Goal: Information Seeking & Learning: Learn about a topic

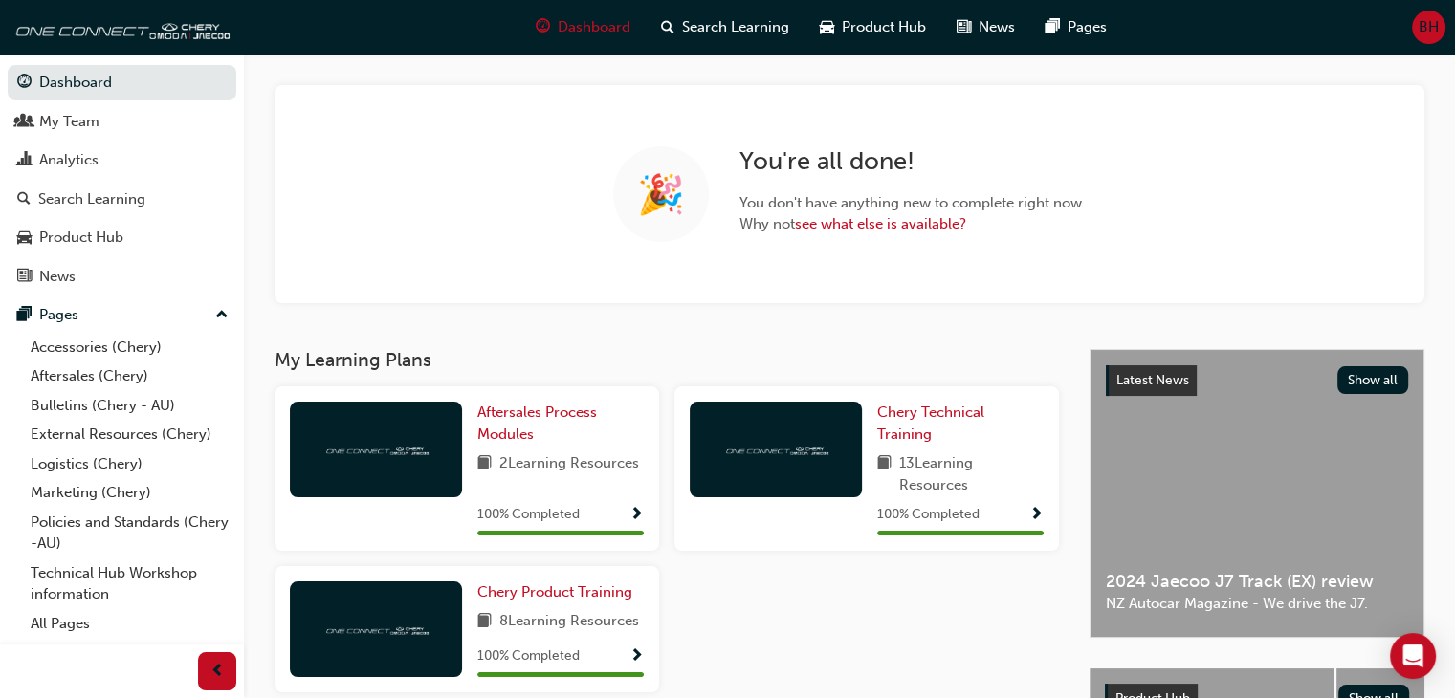
scroll to position [88, 0]
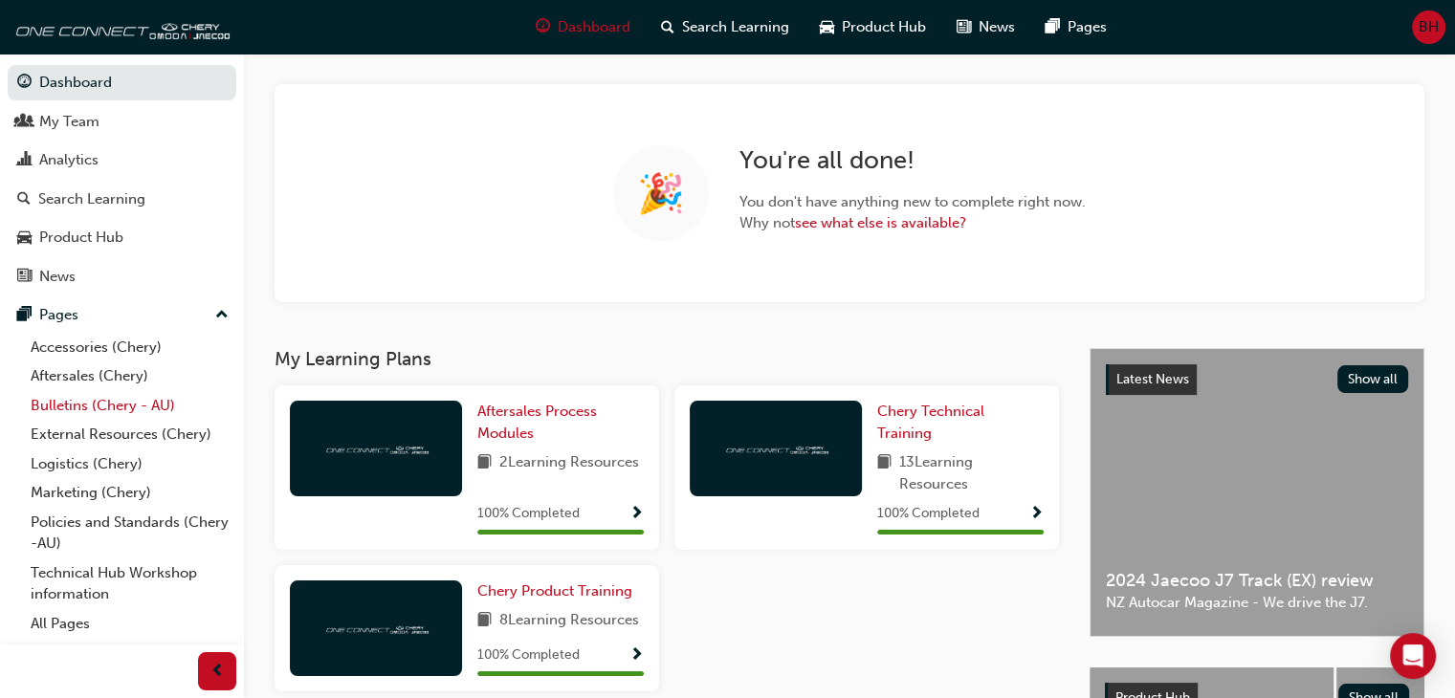
click at [104, 401] on link "Bulletins (Chery - AU)" at bounding box center [129, 406] width 213 height 30
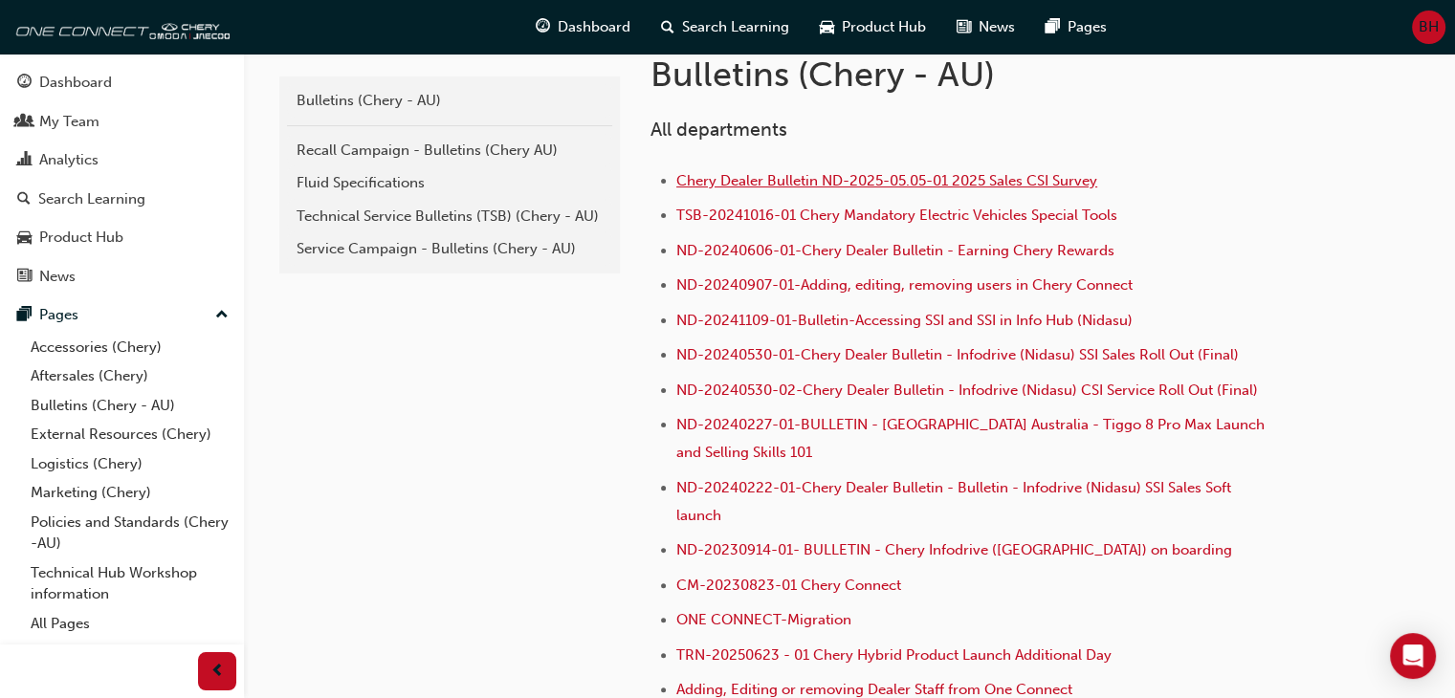
scroll to position [423, 0]
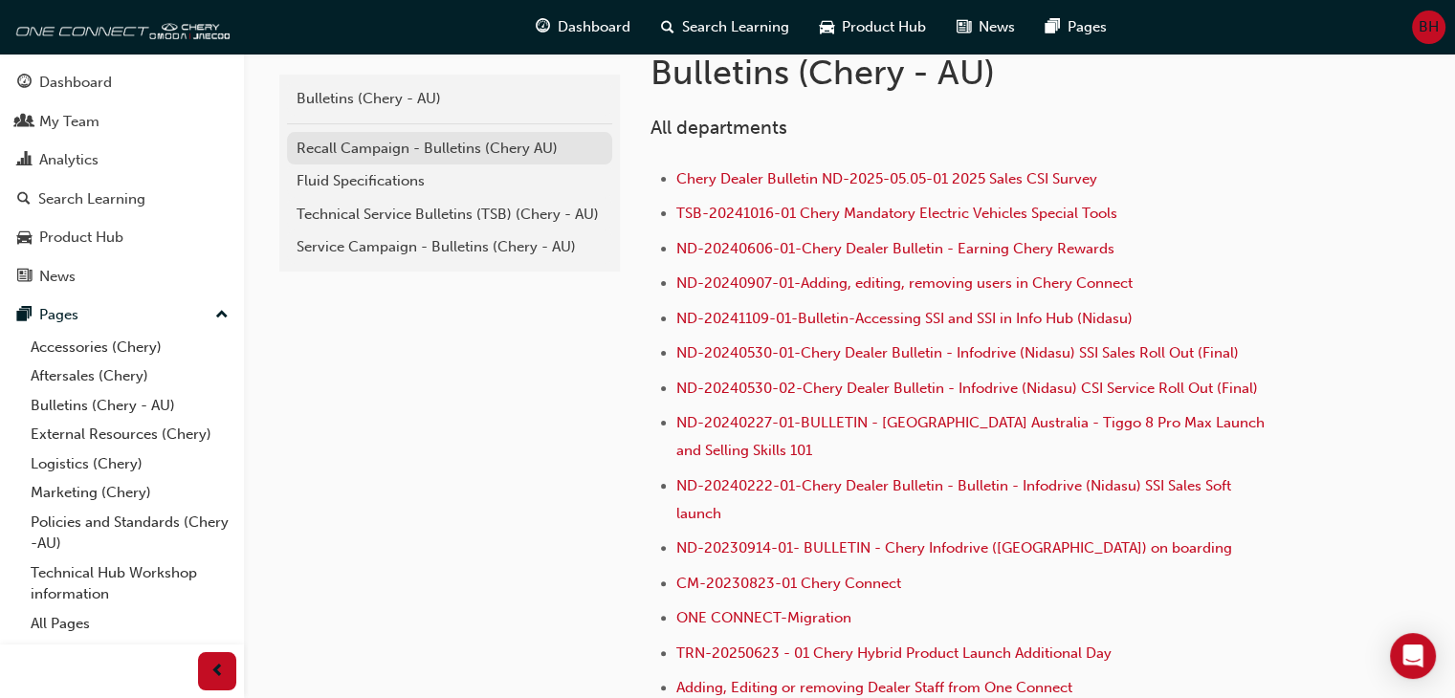
click at [438, 159] on link "Recall Campaign - Bulletins (Chery AU)" at bounding box center [449, 148] width 325 height 33
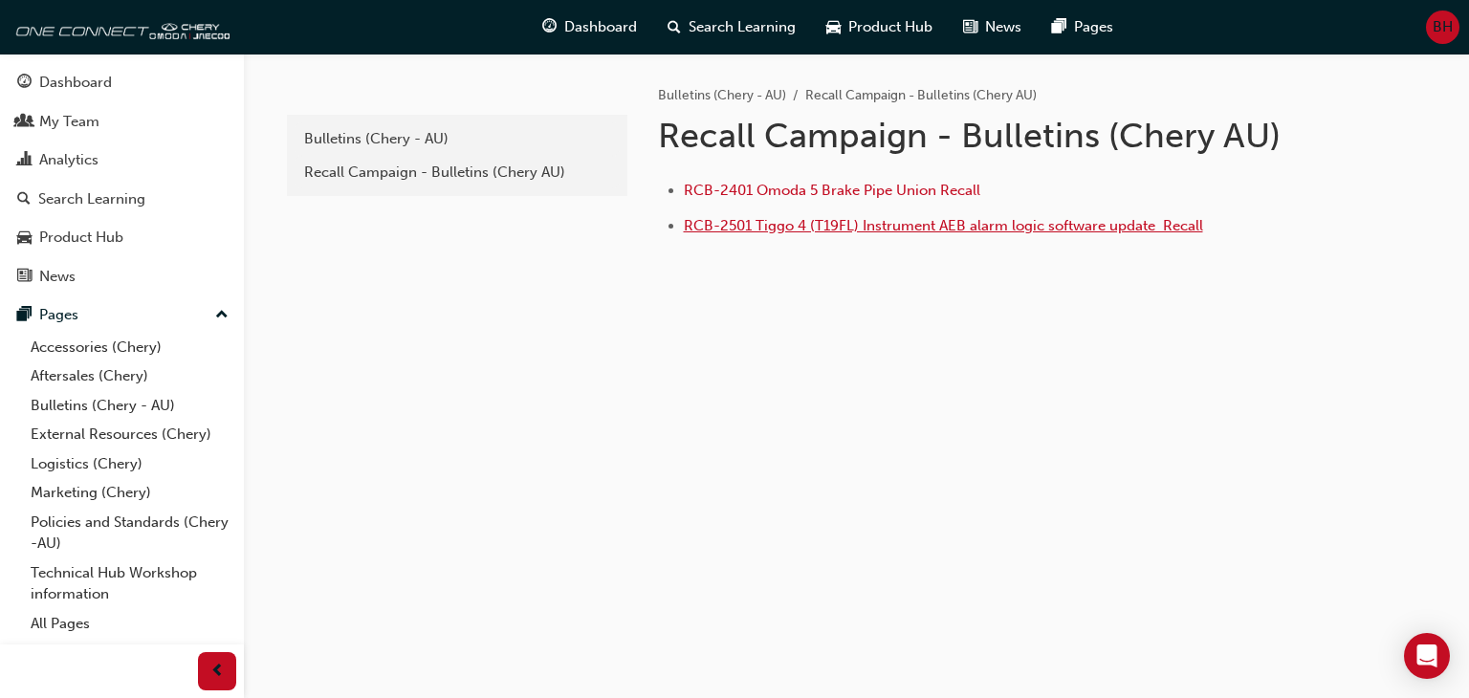
click at [920, 218] on span "RCB-2501 Tiggo 4 (T19FL) Instrument AEB alarm logic software update ﻿ Recall" at bounding box center [943, 225] width 519 height 17
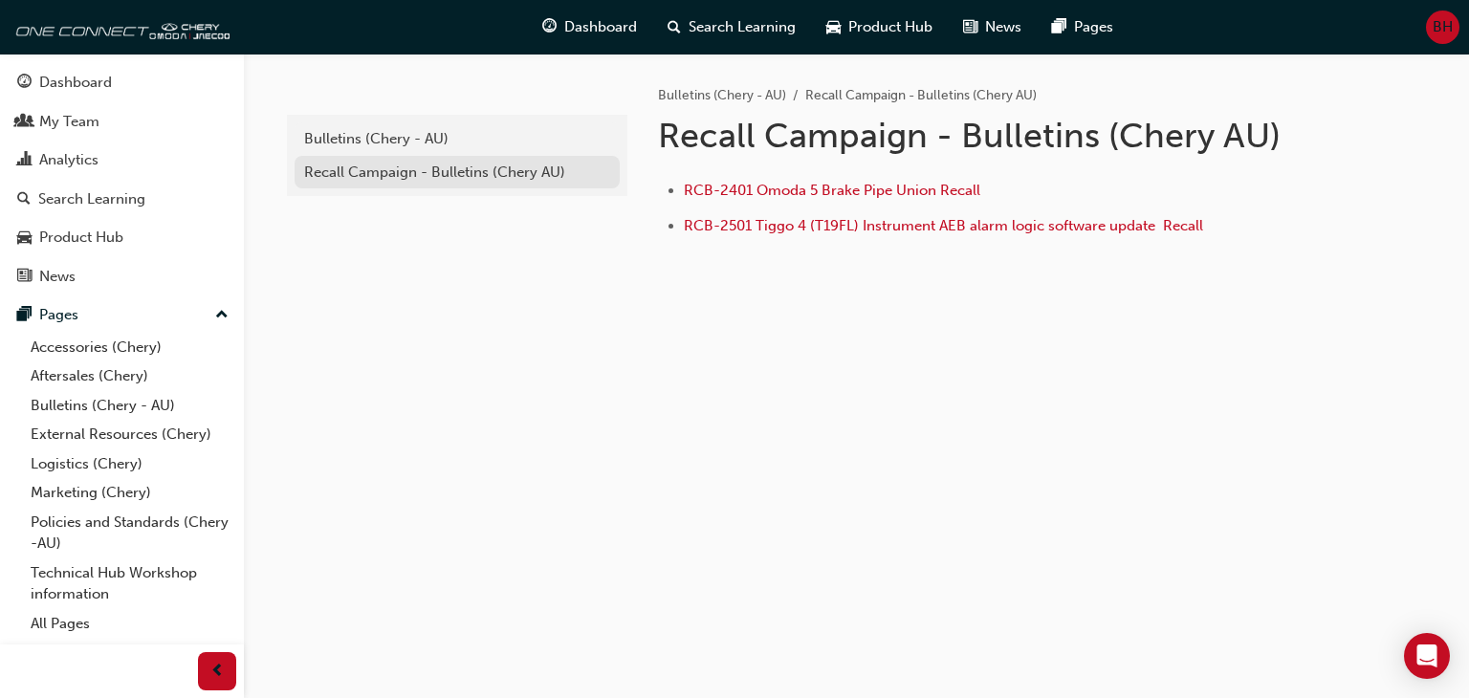
click at [419, 179] on div "Recall Campaign - Bulletins (Chery AU)" at bounding box center [457, 173] width 306 height 22
click at [501, 131] on div "Bulletins (Chery - AU)" at bounding box center [457, 139] width 306 height 22
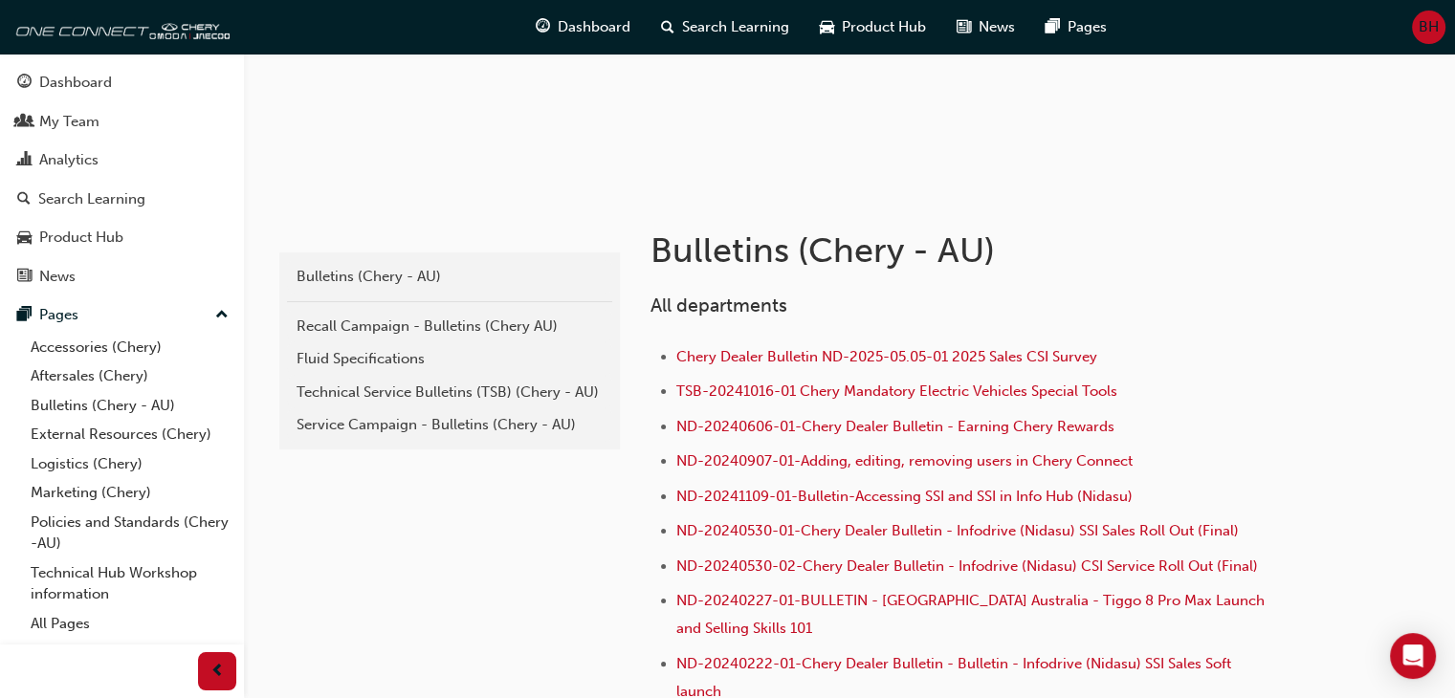
scroll to position [260, 0]
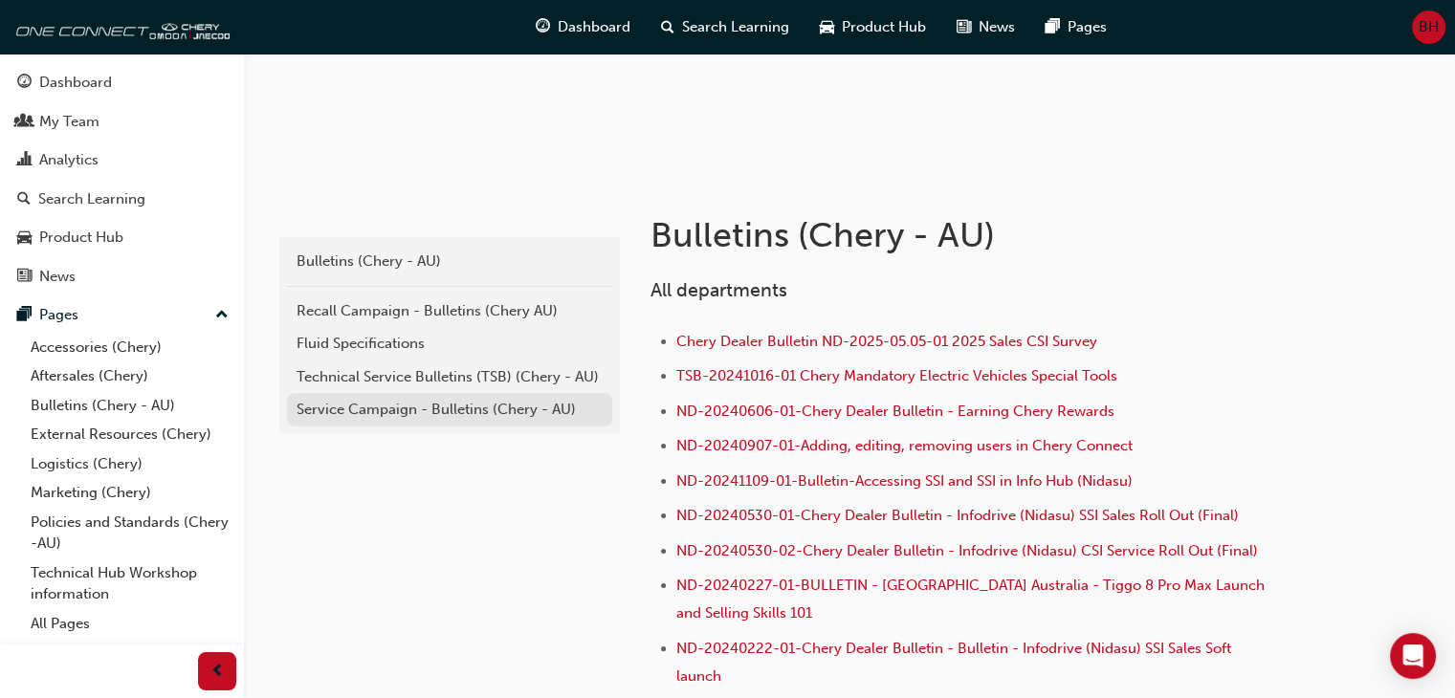
click at [429, 410] on div "Service Campaign - Bulletins (Chery - AU)" at bounding box center [450, 410] width 306 height 22
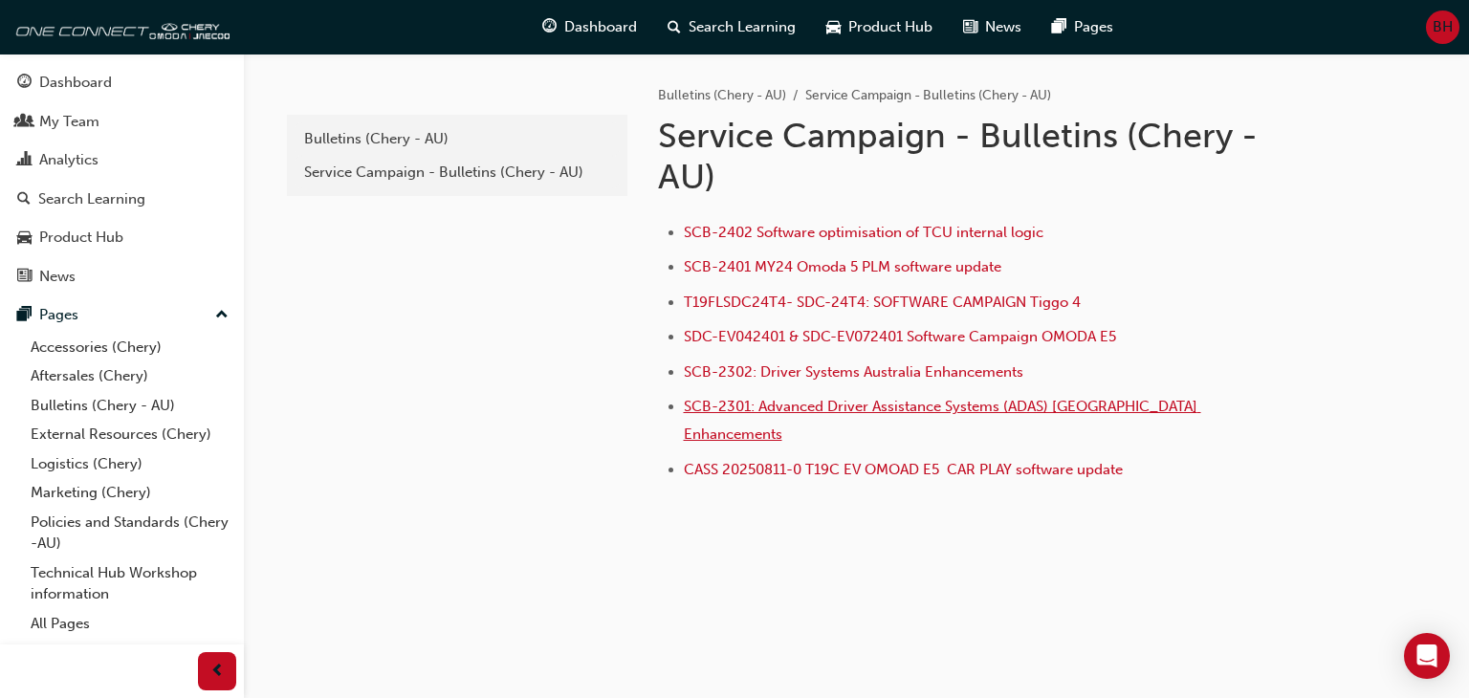
click at [928, 405] on span "SCB-2301: Advanced Driver Assistance Systems (ADAS) Australia Enhancements" at bounding box center [942, 420] width 517 height 45
click at [809, 363] on span "SCB-2302: Driver Systems Australia Enhancements" at bounding box center [854, 371] width 340 height 17
click at [872, 291] on li "T19FLSDC24T4- SDC-24T4: SOFTWARE CAMPAIGN Tiggo 4" at bounding box center [982, 305] width 596 height 28
click at [865, 296] on span "T19FLSDC24T4- SDC-24T4: SOFTWARE CAMPAIGN Tiggo 4" at bounding box center [882, 302] width 397 height 17
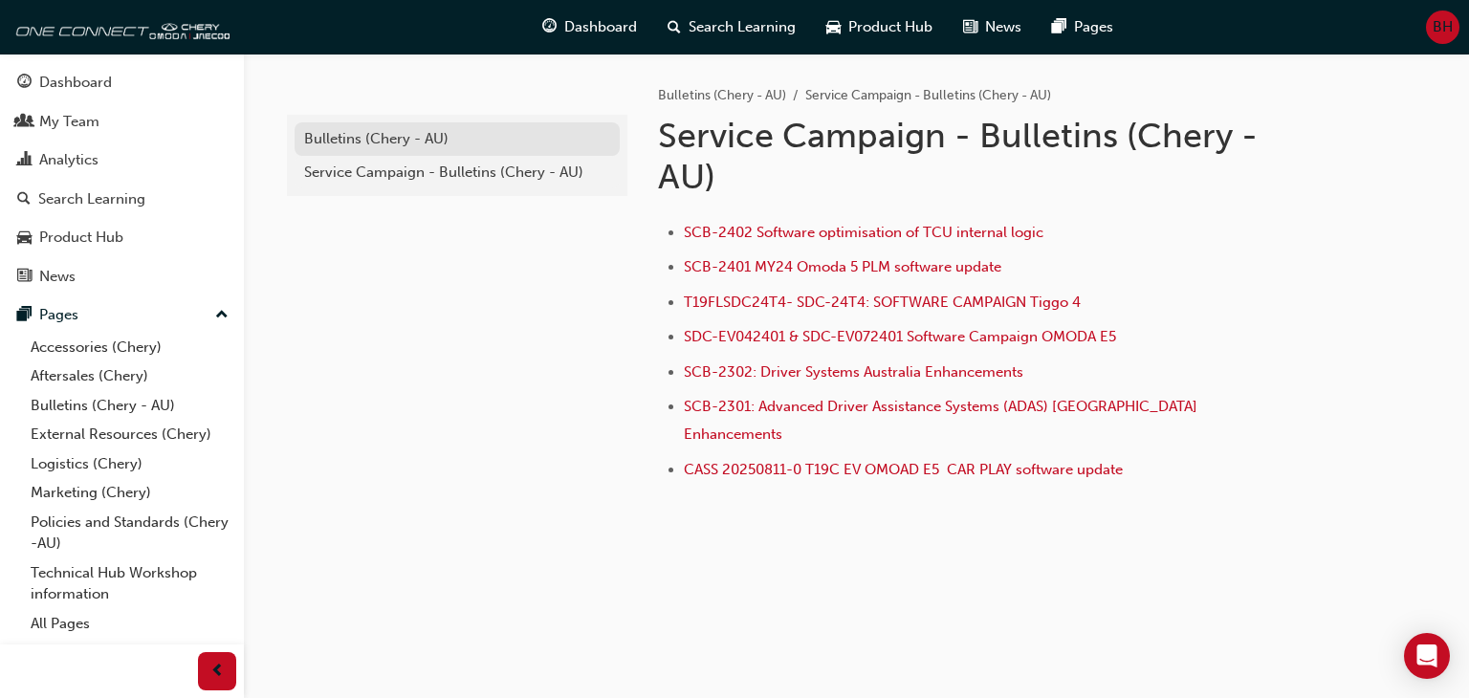
click at [398, 135] on div "Bulletins (Chery - AU)" at bounding box center [457, 139] width 306 height 22
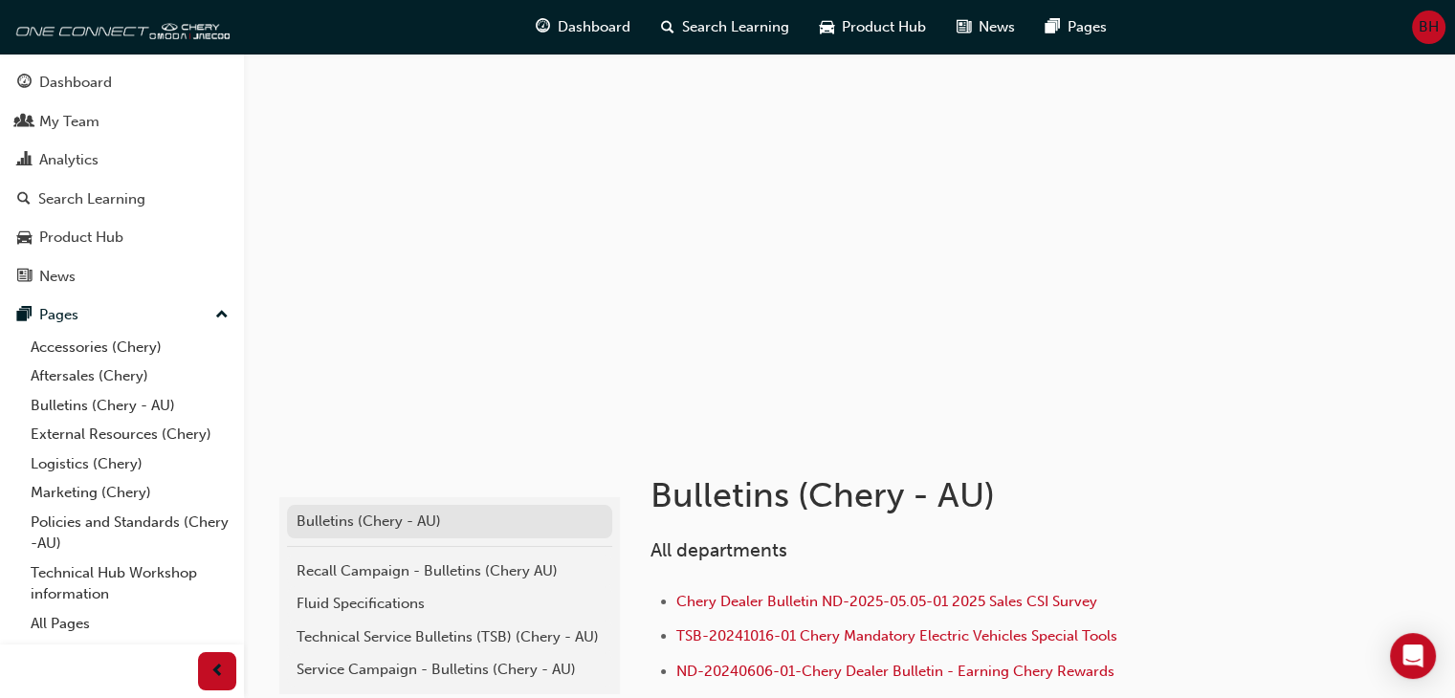
scroll to position [103, 0]
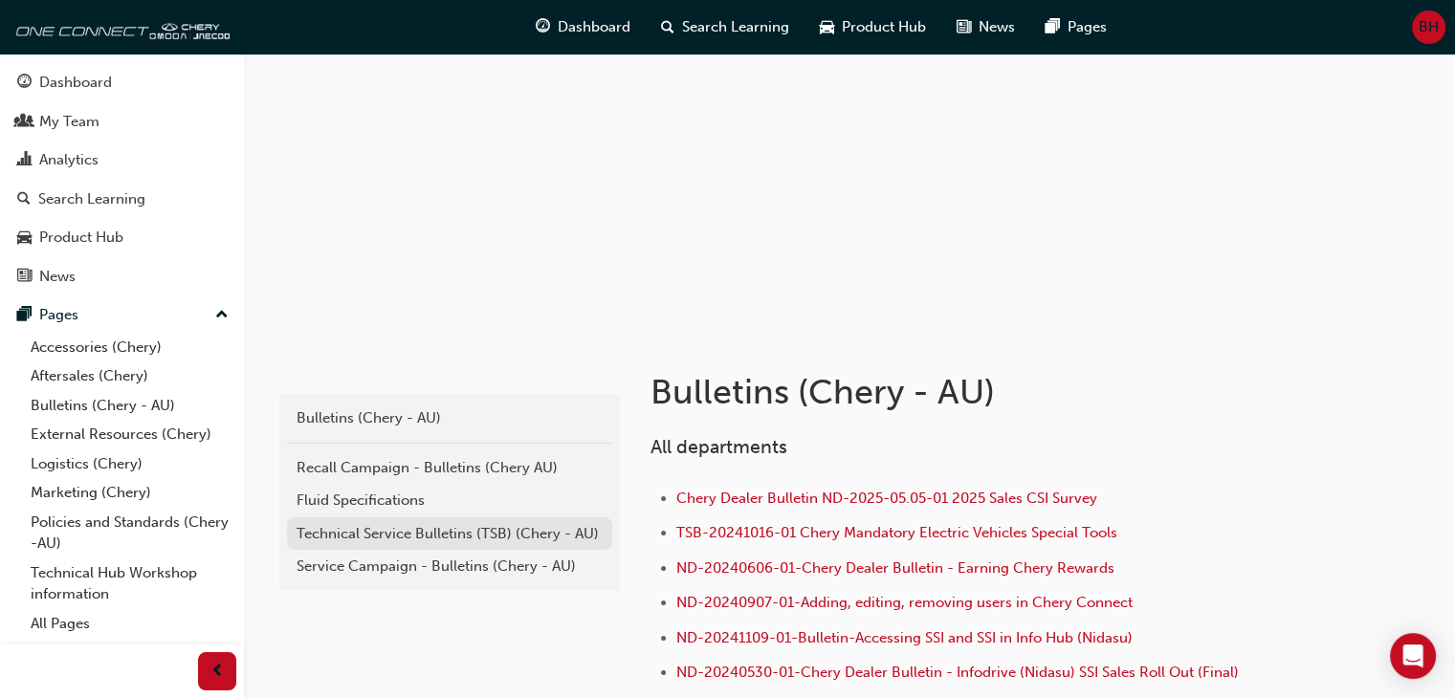
click at [398, 540] on div "Technical Service Bulletins (TSB) (Chery - AU)" at bounding box center [450, 534] width 306 height 22
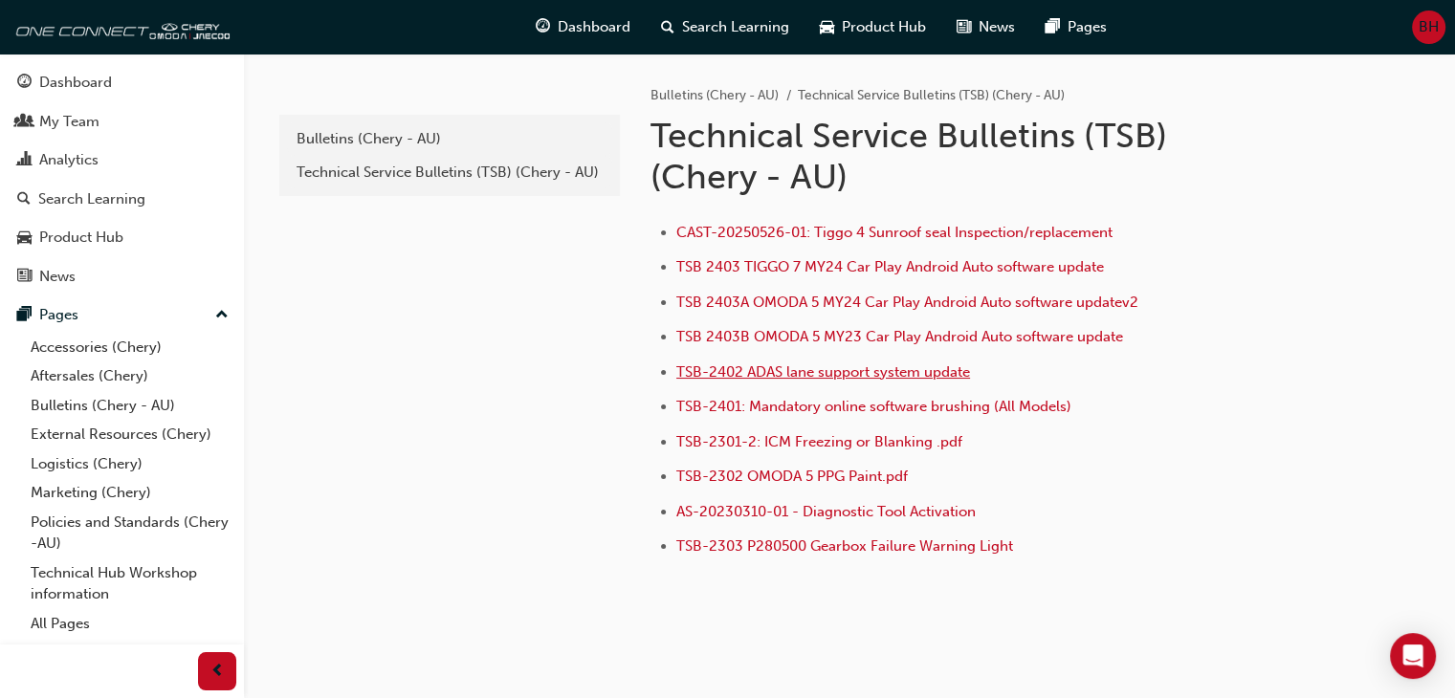
click at [946, 369] on span "TSB-2402 ADAS lane support system update" at bounding box center [823, 371] width 294 height 17
